Goal: Task Accomplishment & Management: Manage account settings

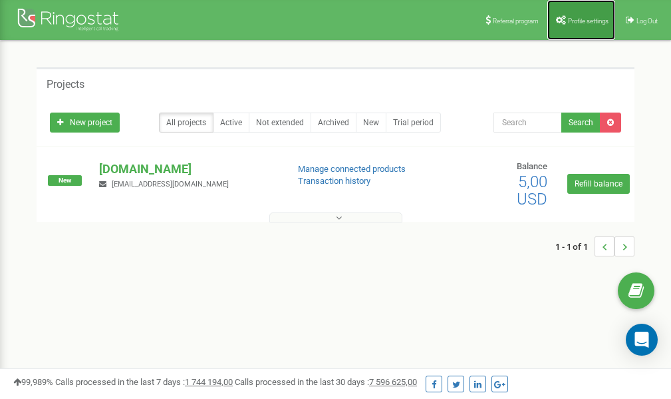
click at [586, 21] on span "Profile settings" at bounding box center [588, 20] width 41 height 7
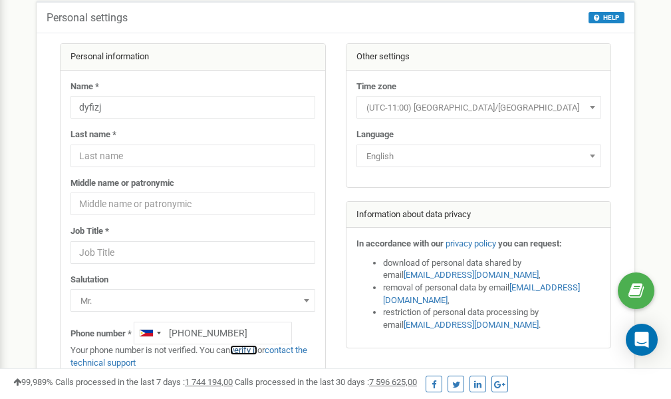
click at [248, 350] on link "verify it" at bounding box center [243, 350] width 27 height 10
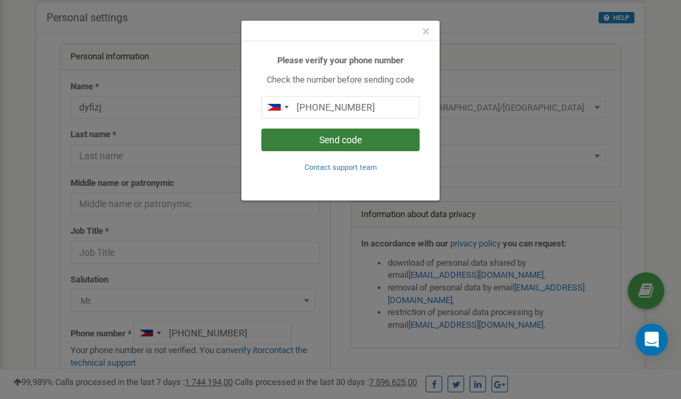
click at [346, 138] on button "Send code" at bounding box center [340, 139] width 158 height 23
